Goal: Task Accomplishment & Management: Manage account settings

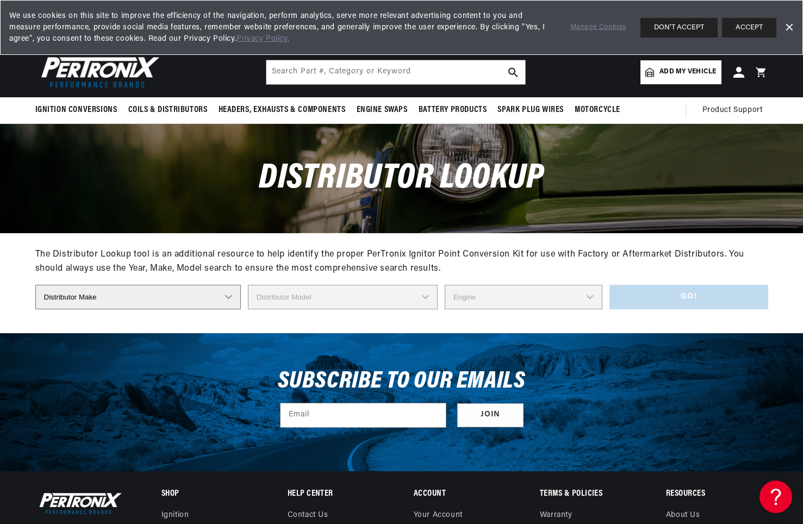
click at [793, 26] on link "Dismiss Banner" at bounding box center [789, 28] width 16 height 16
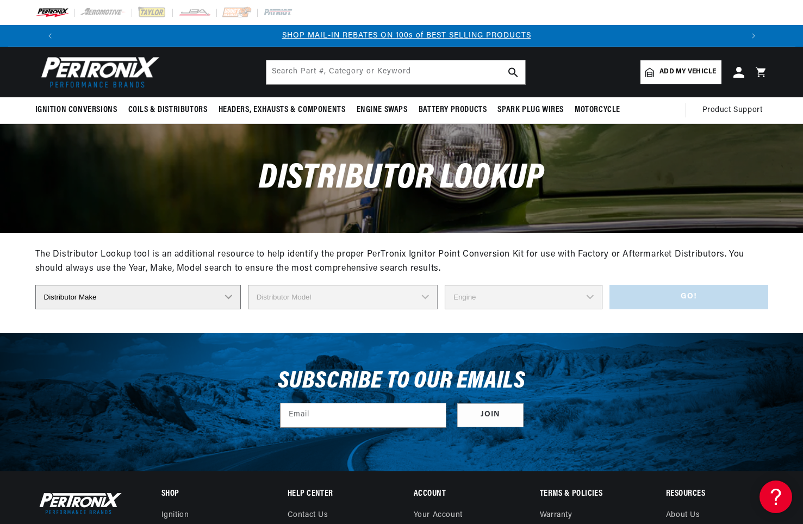
scroll to position [0, 679]
click at [693, 71] on span "Add my vehicle" at bounding box center [687, 72] width 57 height 10
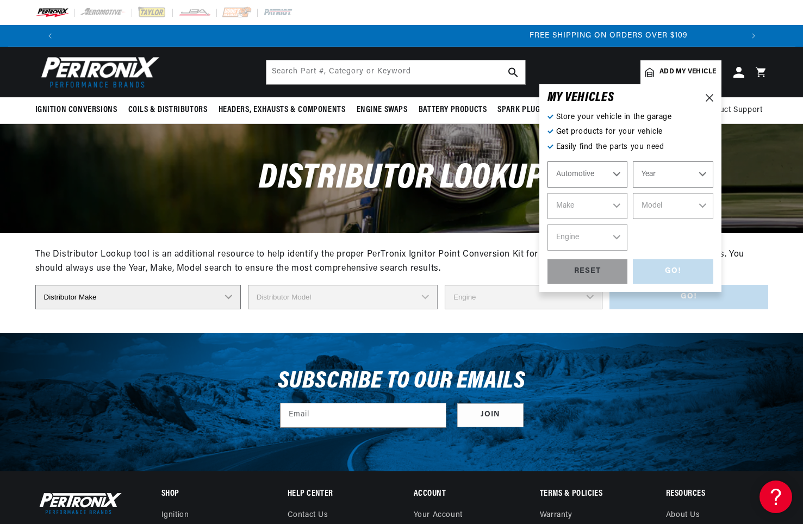
scroll to position [0, 1358]
click at [597, 167] on select "Automotive Agricultural Industrial Marine Motorcycle" at bounding box center [587, 174] width 80 height 26
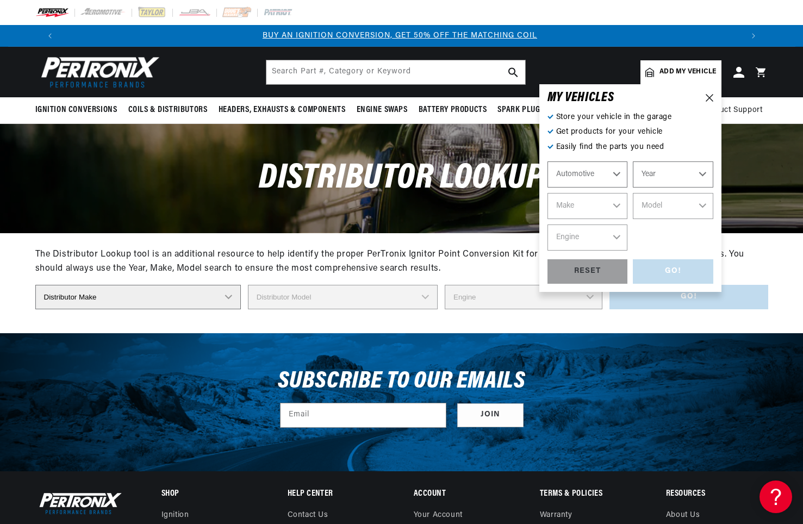
scroll to position [0, 0]
click at [547, 161] on select "Automotive Agricultural Industrial Marine Motorcycle" at bounding box center [587, 174] width 80 height 26
click at [705, 172] on select "Year [DATE] 2021 2020 2019 2018 2017 2016 2015 2014 2013 2012 2011 2010 2009 20…" at bounding box center [673, 174] width 80 height 26
select select "1987"
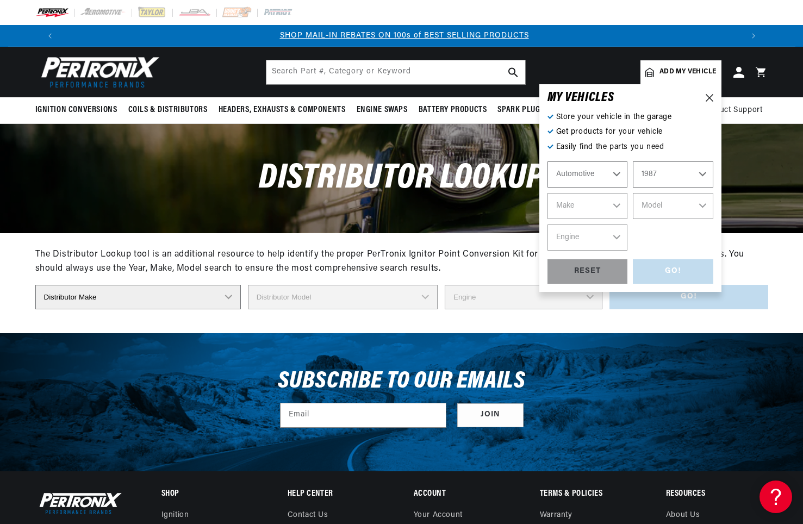
click at [633, 161] on select "Year [DATE] 2021 2020 2019 2018 2017 2016 2015 2014 2013 2012 2011 2010 2009 20…" at bounding box center [673, 174] width 80 height 26
select select "1987"
click at [616, 206] on select "Make American Motors Bentley Buick Cadillac Chevrolet Chrysler Dodge Ford GMC H…" at bounding box center [587, 206] width 80 height 26
click at [710, 97] on icon at bounding box center [710, 98] width 8 height 8
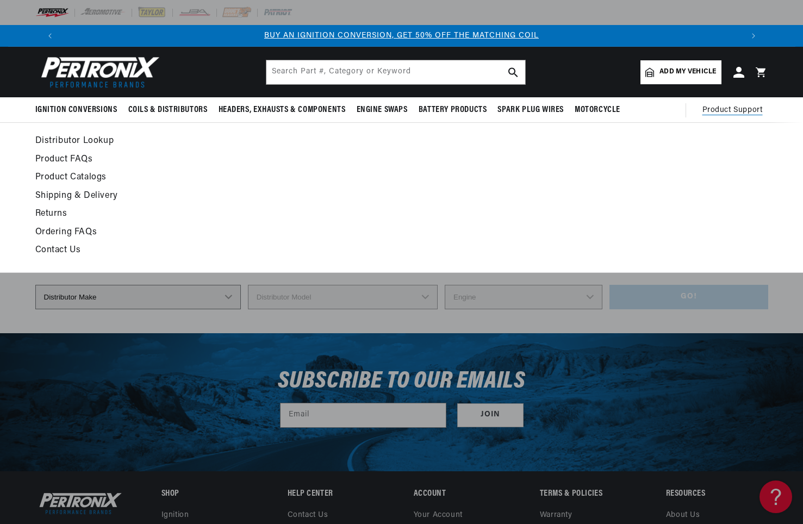
click at [731, 107] on span "Product Support" at bounding box center [732, 110] width 60 height 12
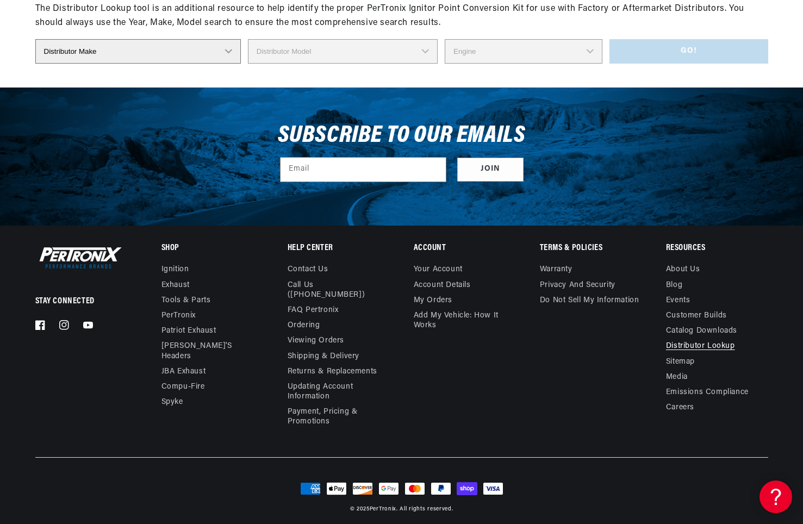
scroll to position [0, 679]
